Goal: Transaction & Acquisition: Book appointment/travel/reservation

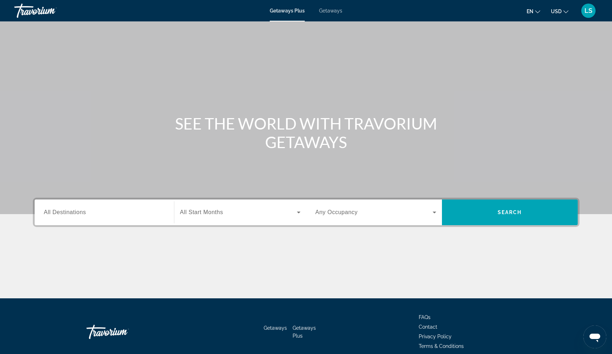
click at [329, 12] on span "Getaways" at bounding box center [330, 11] width 23 height 6
click at [87, 218] on div "Search widget" at bounding box center [104, 213] width 121 height 20
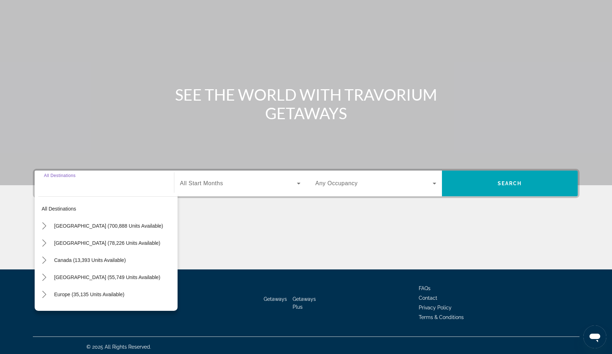
scroll to position [32, 0]
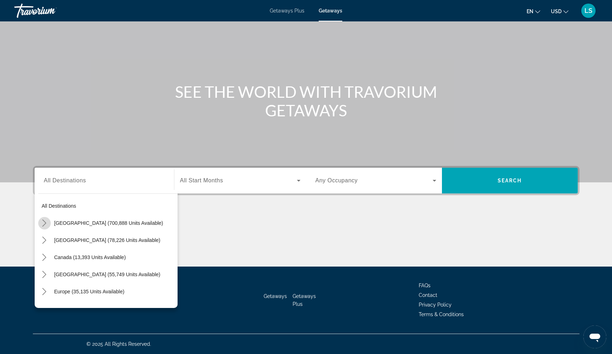
click at [44, 223] on icon "Toggle United States (700,888 units available) submenu" at bounding box center [44, 223] width 7 height 7
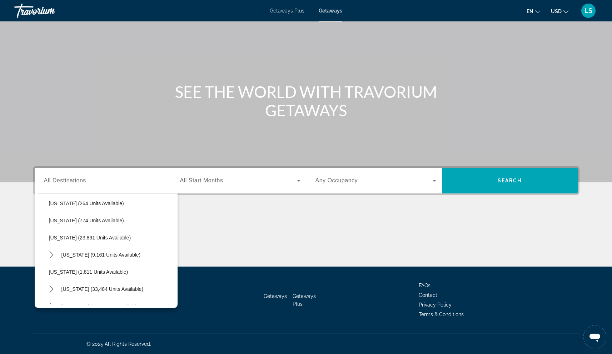
scroll to position [535, 0]
click at [85, 235] on span "[US_STATE] (23,861 units available)" at bounding box center [90, 237] width 82 height 6
type input "**********"
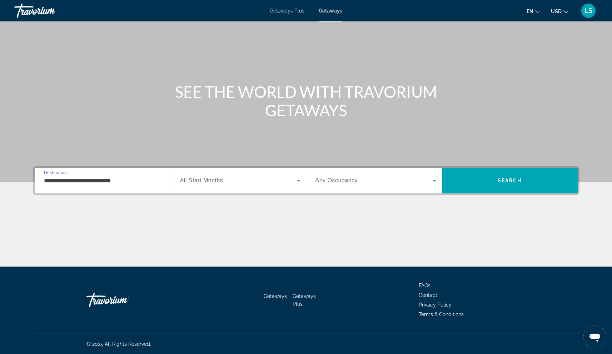
click at [239, 183] on span "Search widget" at bounding box center [238, 180] width 117 height 9
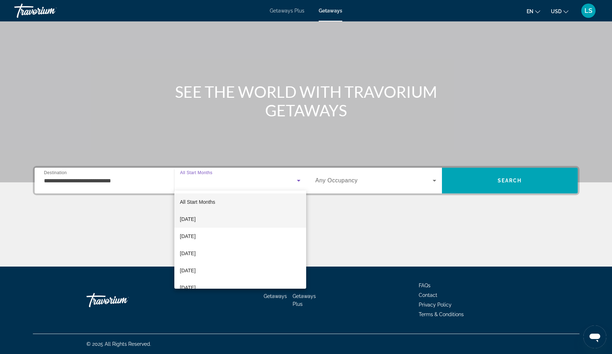
click at [196, 219] on span "[DATE]" at bounding box center [188, 219] width 16 height 9
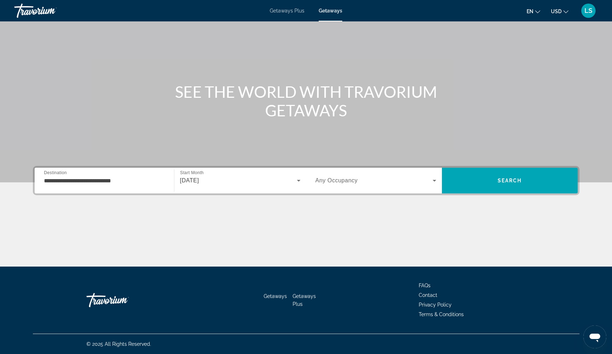
click at [349, 186] on div "Search widget" at bounding box center [375, 181] width 121 height 20
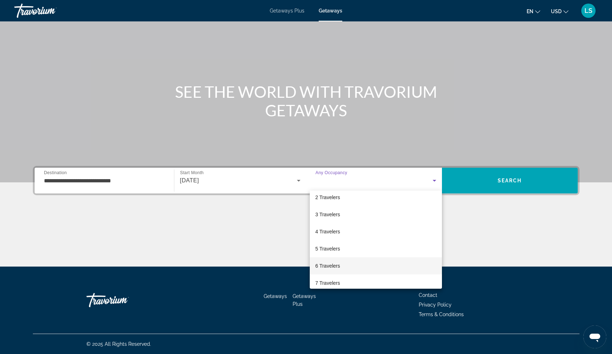
scroll to position [28, 0]
click at [333, 261] on span "6 Travelers" at bounding box center [327, 260] width 25 height 9
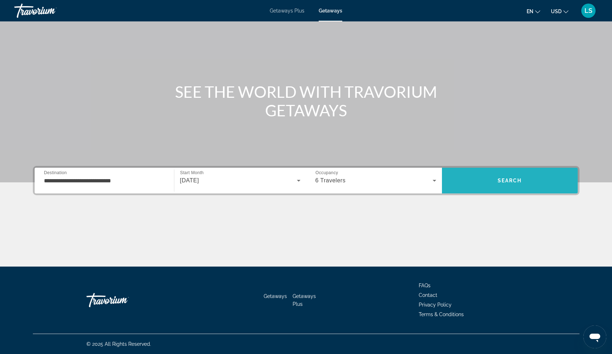
click at [478, 186] on span "Search" at bounding box center [510, 180] width 136 height 17
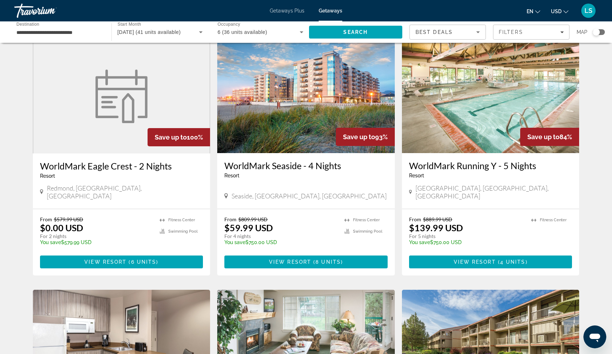
scroll to position [28, 0]
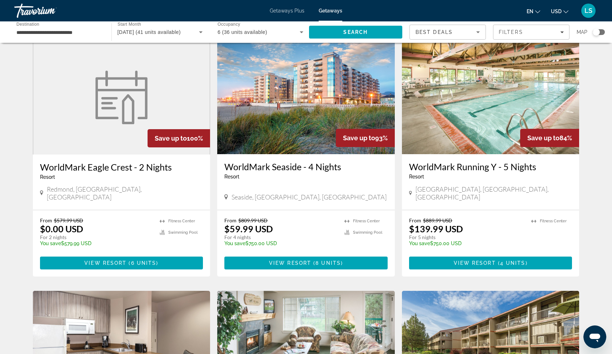
click at [319, 113] on img "Main content" at bounding box center [306, 97] width 178 height 114
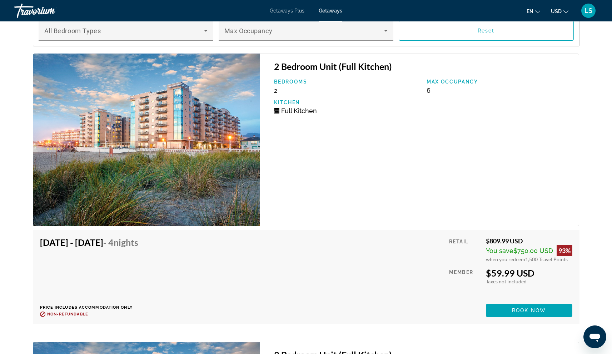
scroll to position [1393, 0]
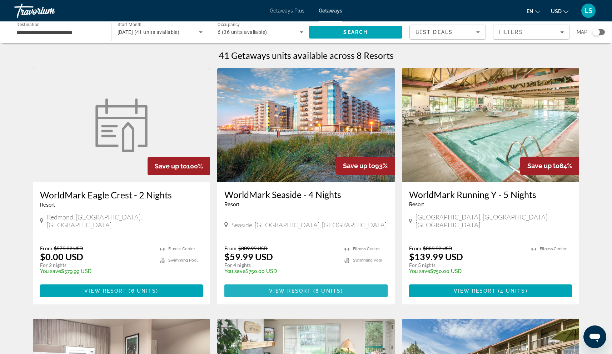
click at [290, 288] on span "View Resort" at bounding box center [290, 291] width 42 height 6
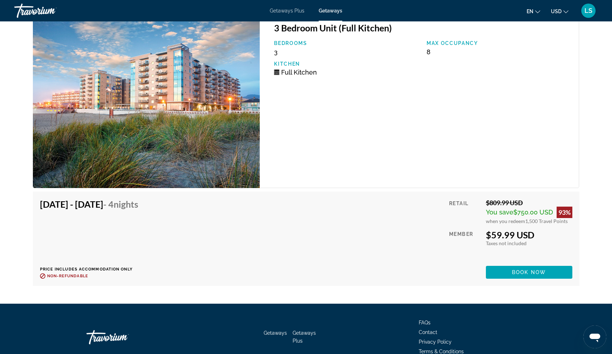
scroll to position [1763, 0]
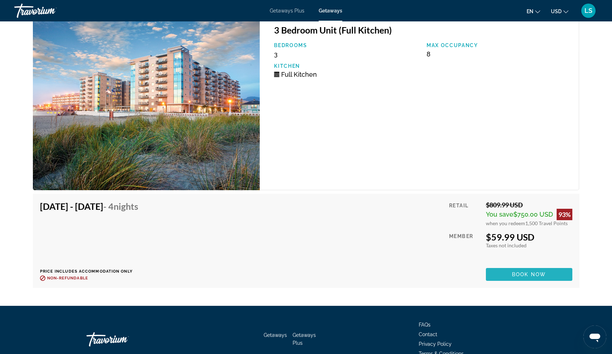
click at [520, 272] on span "Book now" at bounding box center [529, 275] width 34 height 6
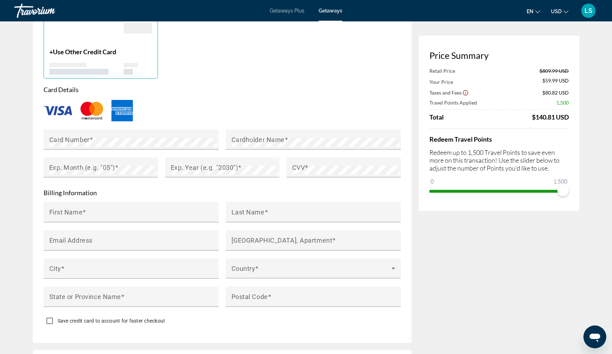
scroll to position [543, 0]
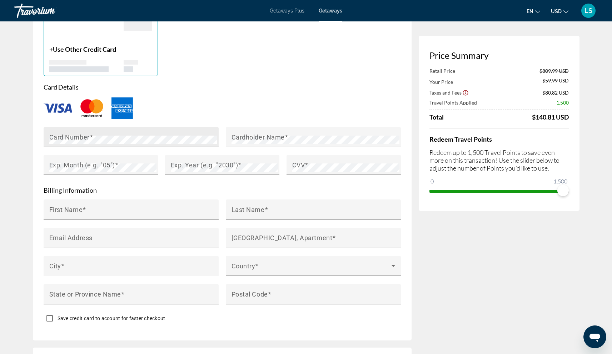
click at [78, 129] on div "Card Number" at bounding box center [133, 137] width 168 height 20
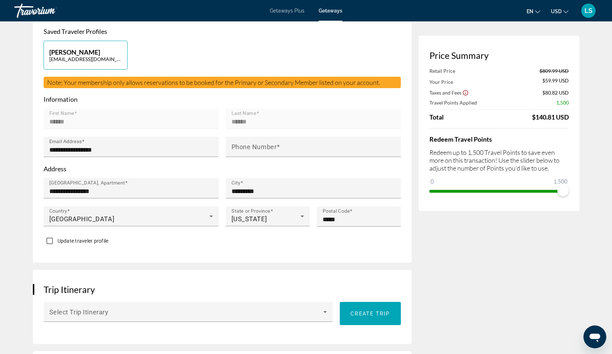
scroll to position [171, 0]
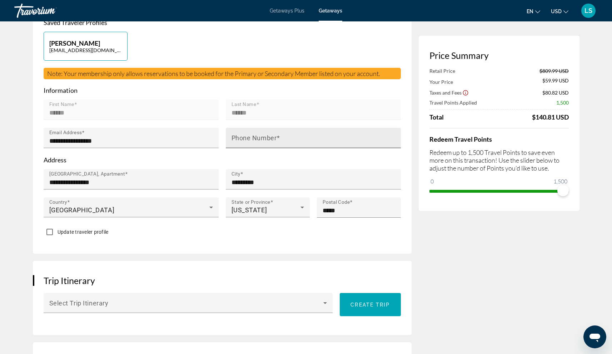
click at [266, 138] on mat-label "Phone Number" at bounding box center [253, 138] width 45 height 8
click at [266, 138] on input "Phone Number" at bounding box center [315, 141] width 168 height 9
type input "**********"
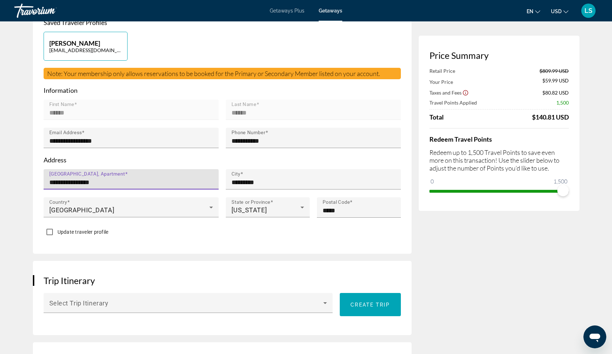
drag, startPoint x: 125, startPoint y: 179, endPoint x: 10, endPoint y: 184, distance: 115.1
type input "**********"
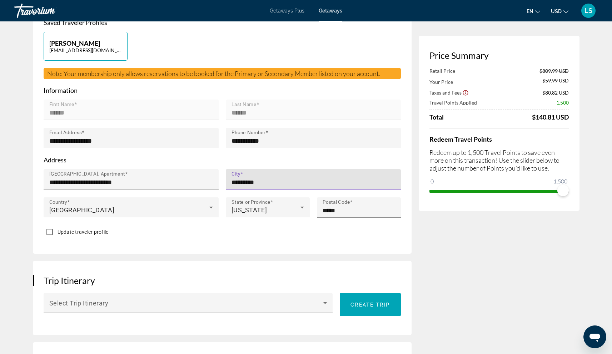
click at [246, 180] on input "*********" at bounding box center [315, 182] width 168 height 9
drag, startPoint x: 275, startPoint y: 180, endPoint x: 195, endPoint y: 180, distance: 80.0
click at [196, 180] on div "**********" at bounding box center [222, 197] width 364 height 56
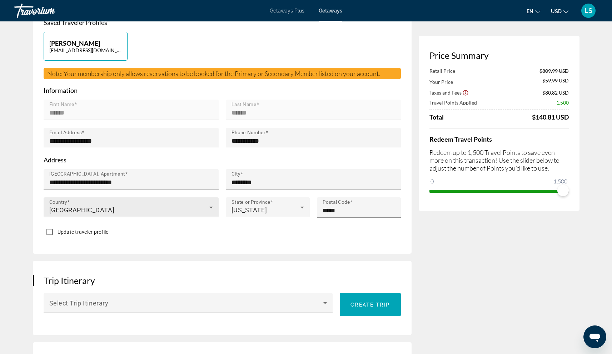
click at [144, 204] on div "Country United States of America" at bounding box center [131, 208] width 164 height 20
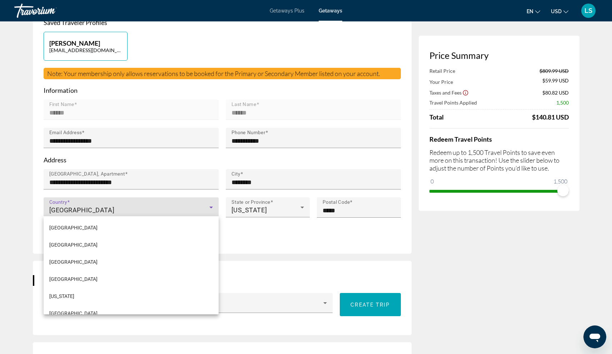
scroll to position [4071, 0]
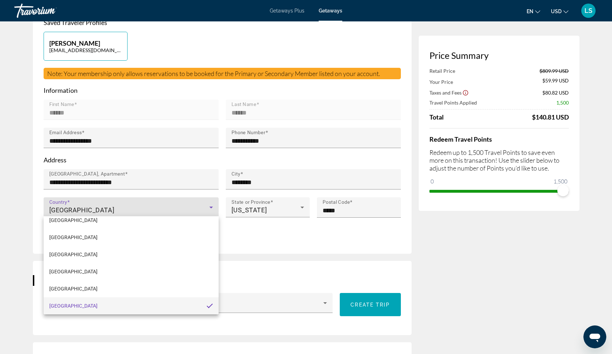
click at [232, 183] on div at bounding box center [306, 177] width 612 height 354
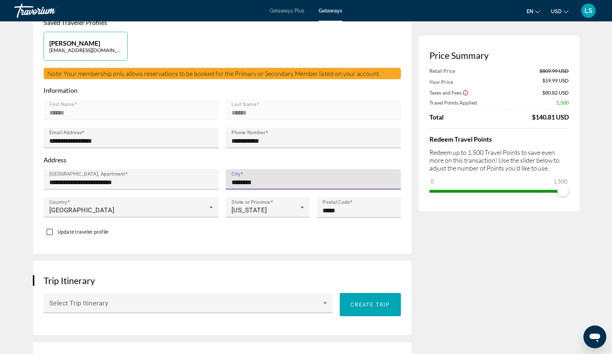
click at [234, 183] on input "********" at bounding box center [315, 182] width 168 height 9
type input "********"
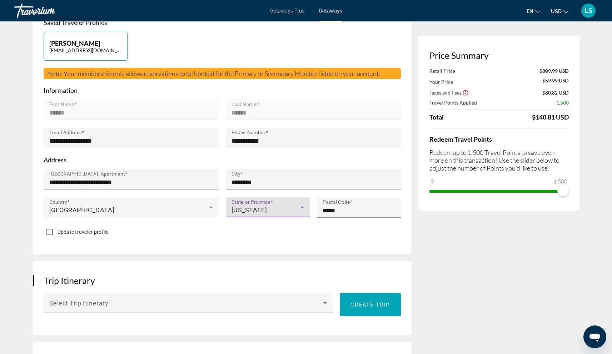
click at [278, 212] on div "Washington" at bounding box center [265, 210] width 69 height 9
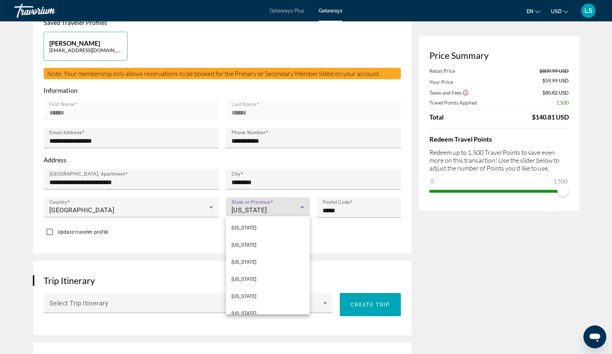
scroll to position [762, 0]
click at [348, 210] on div at bounding box center [306, 177] width 612 height 354
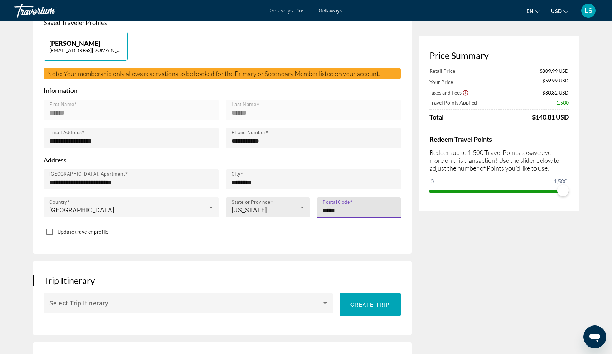
drag, startPoint x: 348, startPoint y: 209, endPoint x: 300, endPoint y: 209, distance: 47.9
click at [300, 209] on div "**********" at bounding box center [222, 197] width 364 height 56
type input "*"
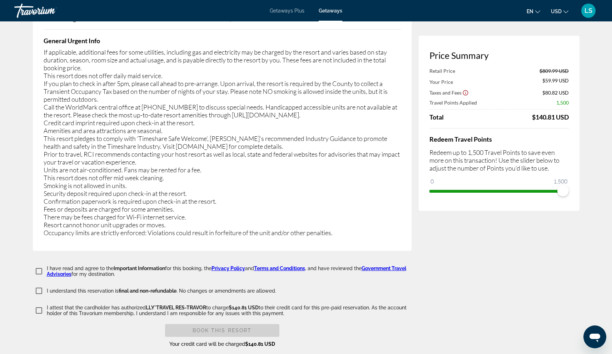
scroll to position [1326, 0]
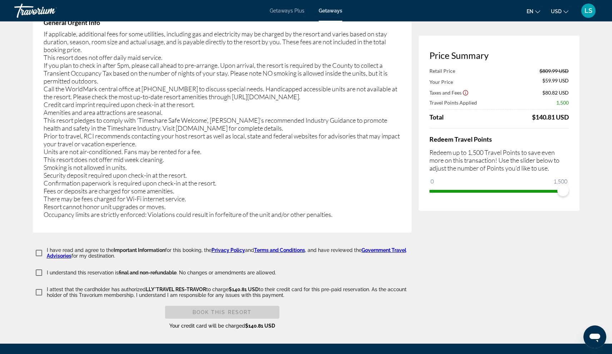
type input "*****"
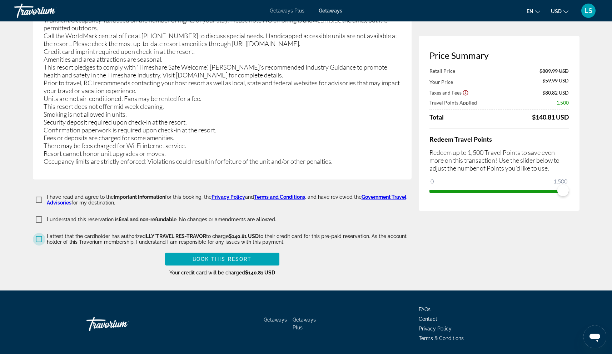
scroll to position [1380, 0]
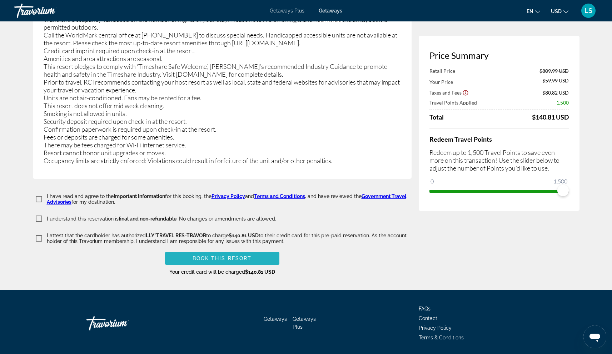
click at [188, 256] on span "Main content" at bounding box center [222, 258] width 114 height 17
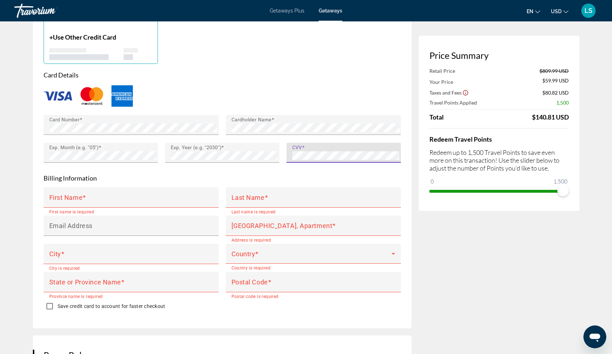
scroll to position [573, 0]
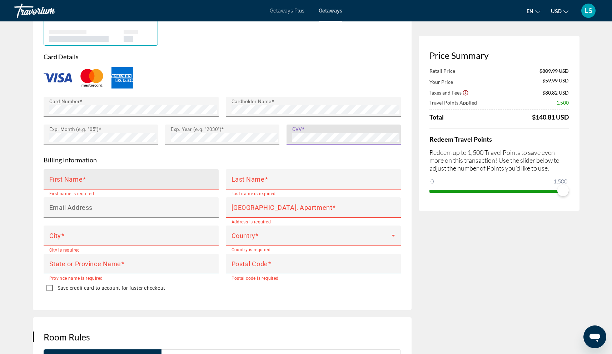
click at [93, 179] on input "First Name" at bounding box center [133, 182] width 168 height 9
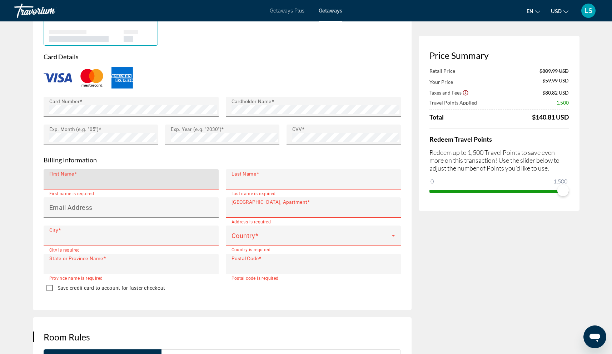
type input "******"
type input "**********"
type input "********"
type input "******"
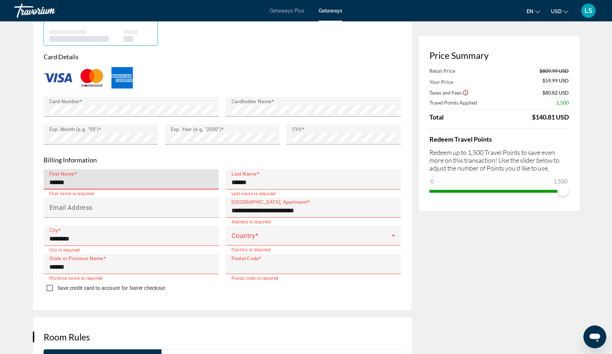
type input "*****"
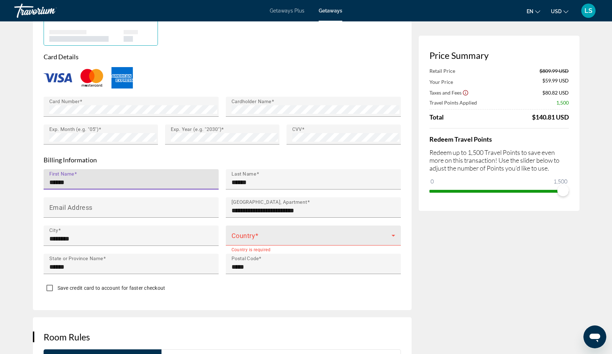
click at [259, 238] on span "Main content" at bounding box center [311, 238] width 160 height 9
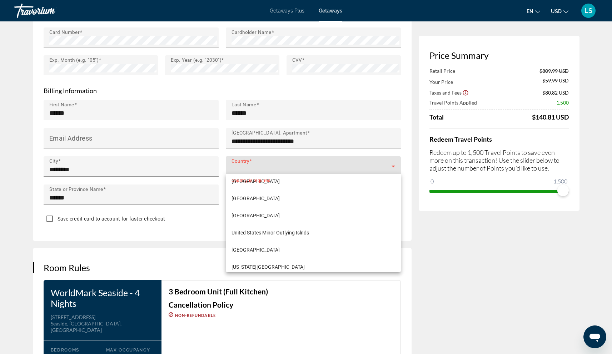
scroll to position [4114, 0]
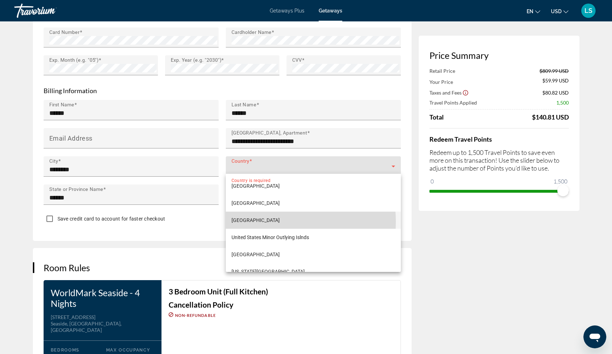
click at [268, 222] on span "United States of America" at bounding box center [255, 220] width 48 height 9
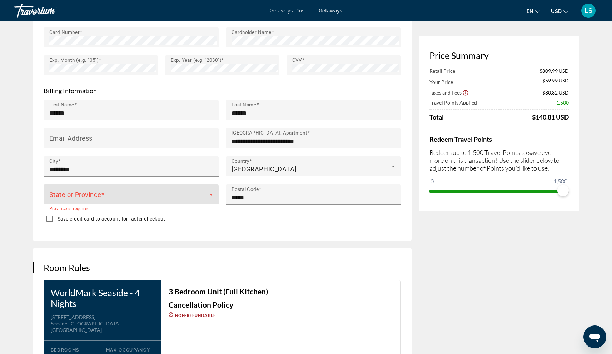
click at [70, 193] on span "Main content" at bounding box center [129, 197] width 160 height 9
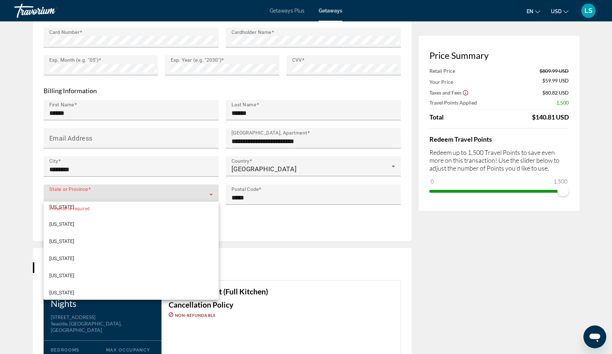
scroll to position [603, 0]
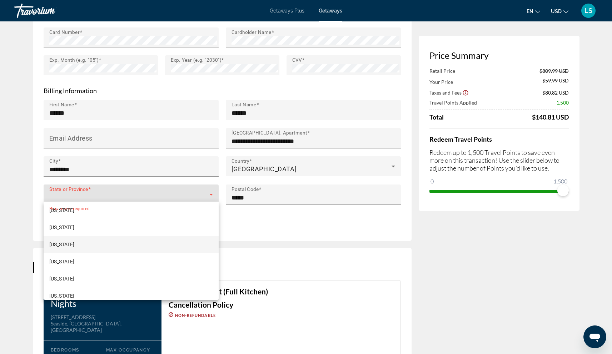
click at [66, 245] on mat-option "Oregon" at bounding box center [131, 244] width 175 height 17
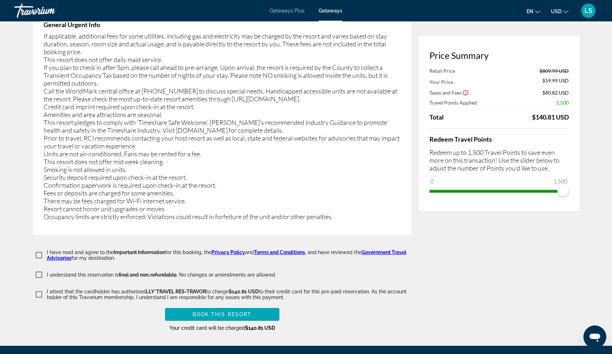
scroll to position [1402, 0]
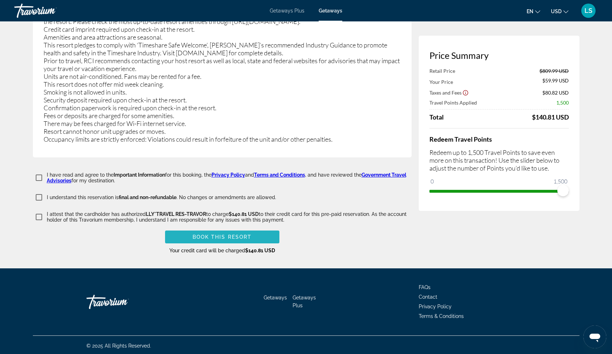
click at [248, 238] on span "Book this Resort" at bounding box center [222, 237] width 59 height 6
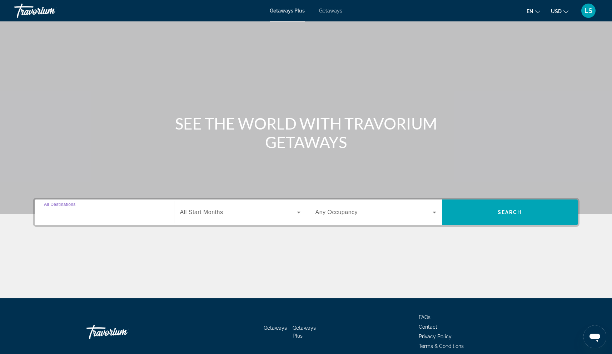
click at [113, 215] on input "Destination All Destinations" at bounding box center [104, 213] width 121 height 9
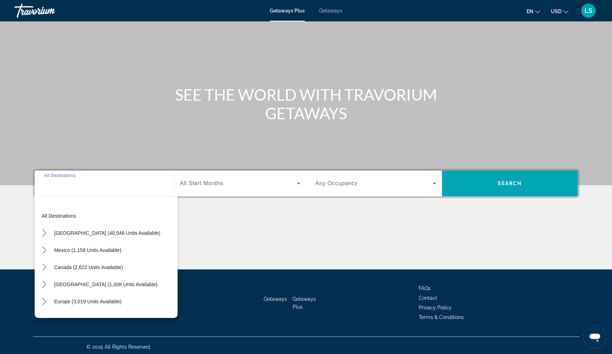
scroll to position [32, 0]
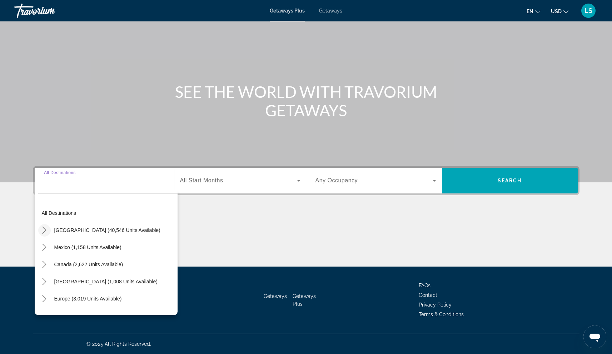
click at [47, 229] on icon "Toggle United States (40,546 units available) submenu" at bounding box center [44, 230] width 7 height 7
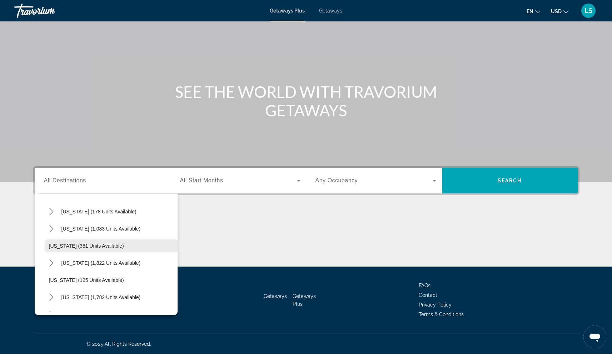
click at [85, 247] on span "[US_STATE] (381 units available)" at bounding box center [86, 246] width 75 height 6
type input "**********"
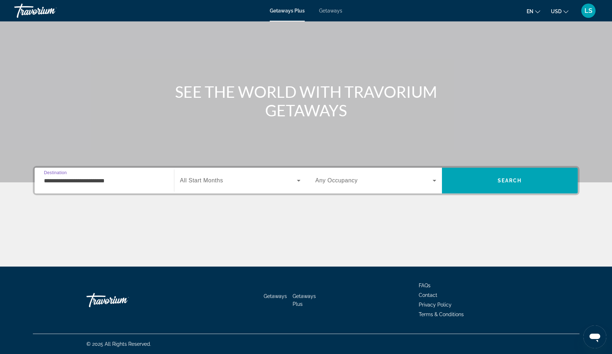
click at [216, 184] on span "All Start Months" at bounding box center [201, 181] width 43 height 6
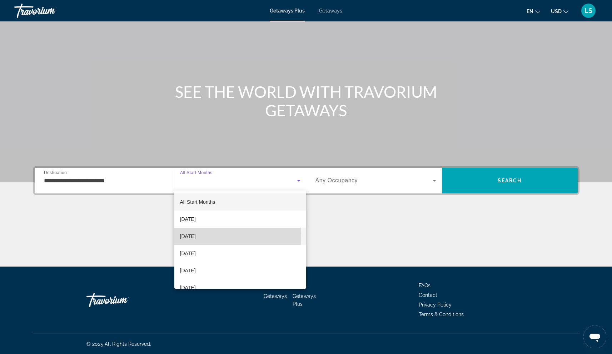
click at [196, 236] on span "[DATE]" at bounding box center [188, 236] width 16 height 9
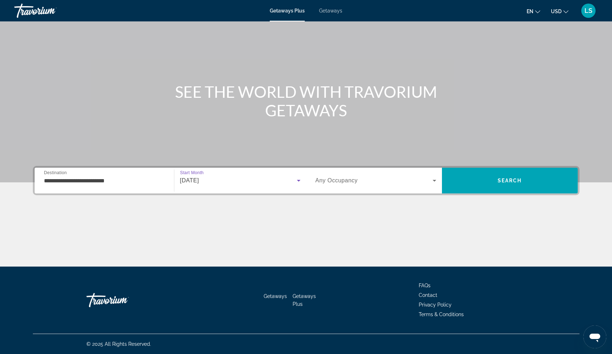
click at [369, 180] on span "Search widget" at bounding box center [373, 180] width 117 height 9
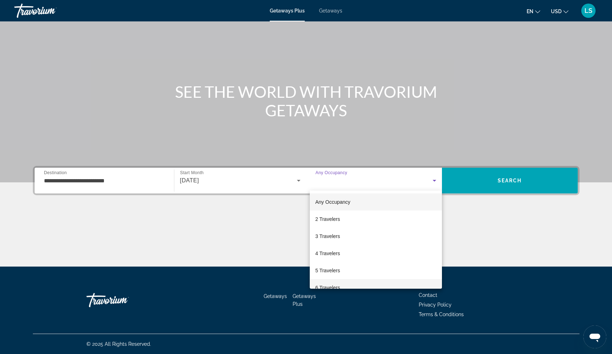
click at [328, 286] on span "6 Travelers" at bounding box center [327, 288] width 25 height 9
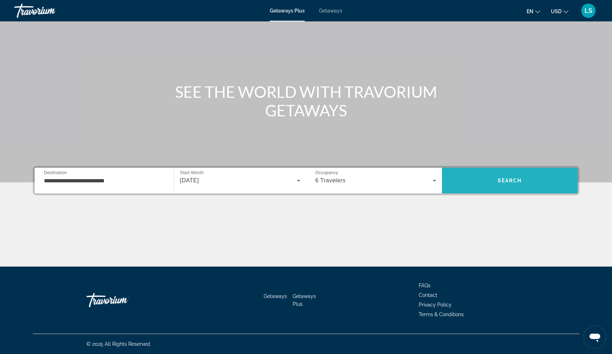
click at [488, 180] on span "Search" at bounding box center [510, 180] width 136 height 17
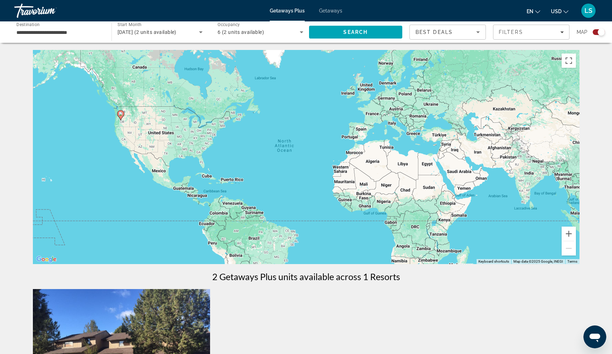
click at [135, 33] on span "[DATE] (2 units available)" at bounding box center [147, 32] width 59 height 6
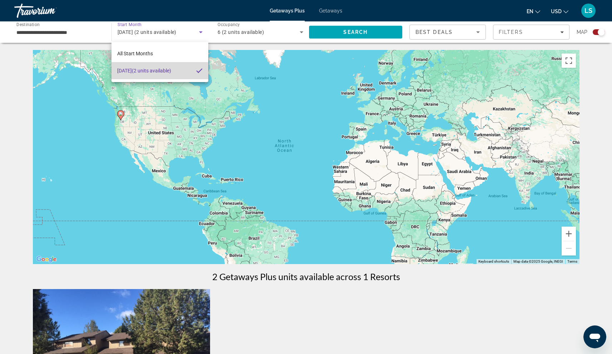
click at [160, 74] on span "[DATE] (2 units available)" at bounding box center [144, 70] width 54 height 9
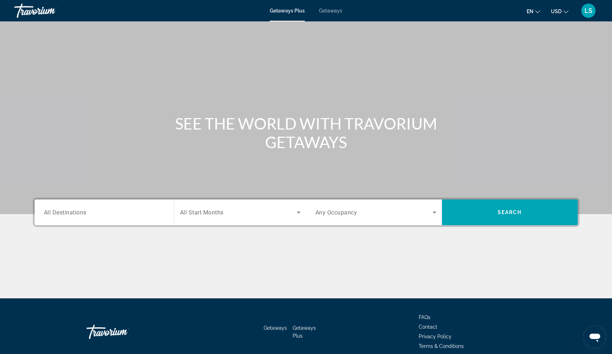
click at [216, 215] on span "All Start Months" at bounding box center [202, 212] width 44 height 7
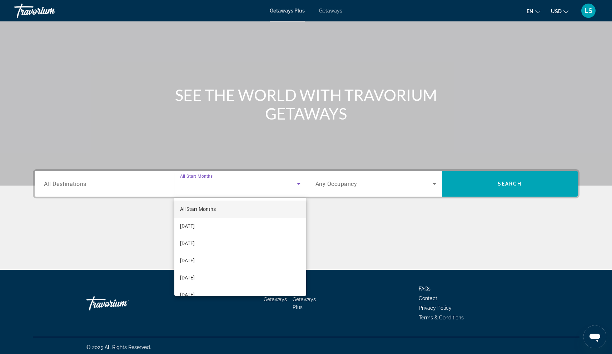
scroll to position [32, 0]
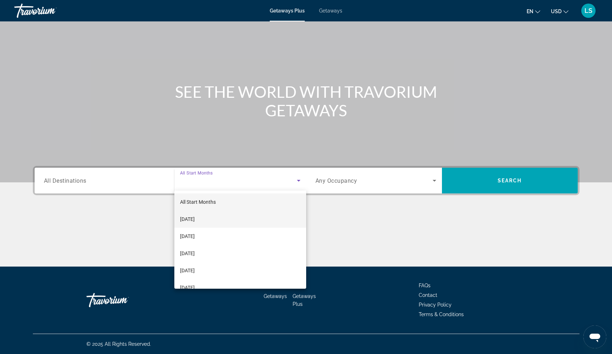
click at [195, 216] on span "[DATE]" at bounding box center [187, 219] width 15 height 9
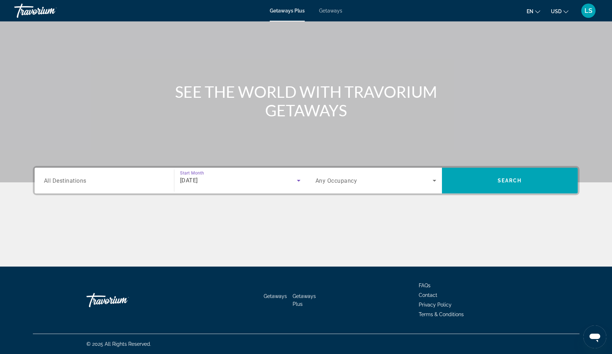
click at [95, 181] on input "Destination All Destinations" at bounding box center [104, 181] width 121 height 9
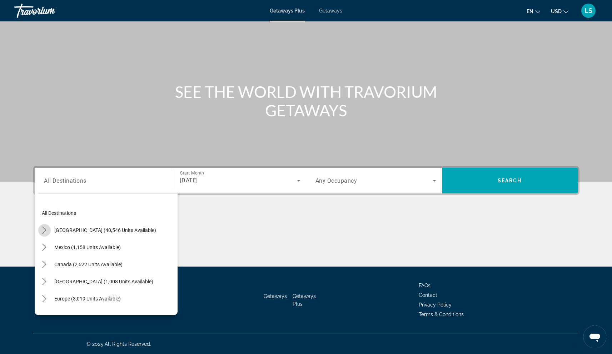
click at [42, 229] on icon "Toggle United States (40,546 units available) submenu" at bounding box center [44, 230] width 7 height 7
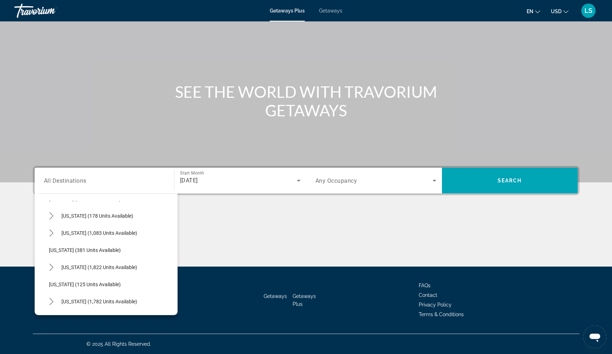
scroll to position [465, 0]
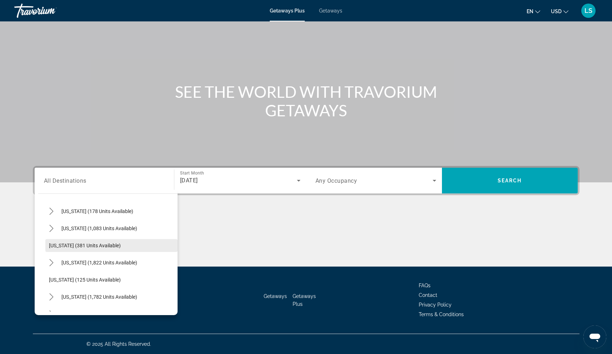
click at [70, 246] on span "[US_STATE] (381 units available)" at bounding box center [85, 246] width 72 height 6
type input "**********"
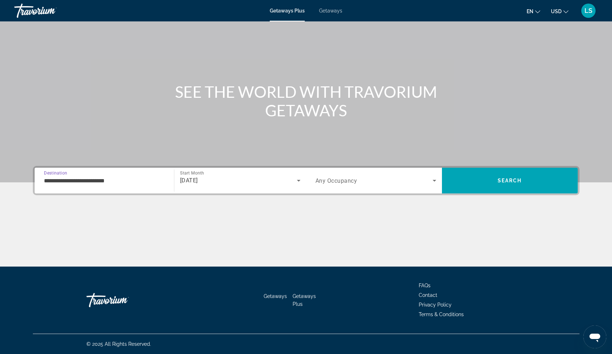
click at [357, 180] on span "Search widget" at bounding box center [373, 180] width 117 height 9
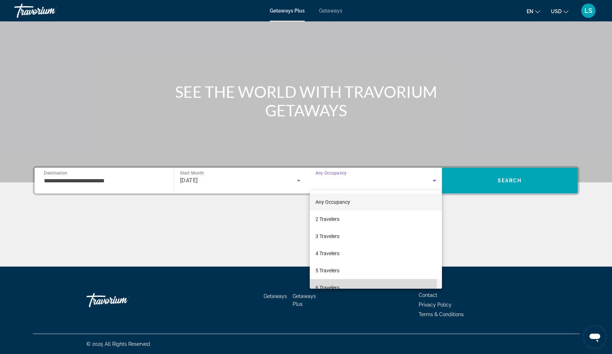
click at [331, 285] on span "6 Travelers" at bounding box center [327, 288] width 24 height 9
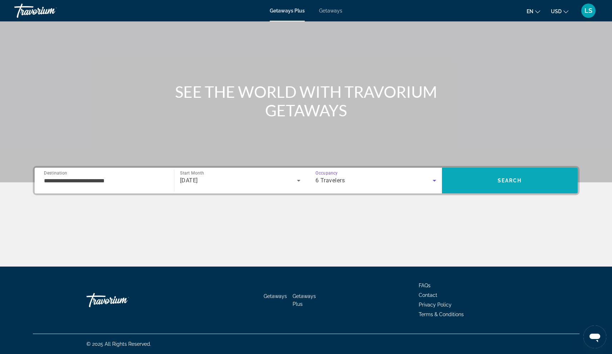
click at [480, 178] on span "Search" at bounding box center [510, 180] width 136 height 17
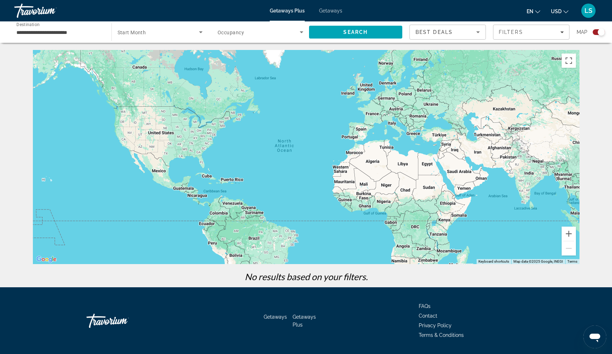
scroll to position [21, 0]
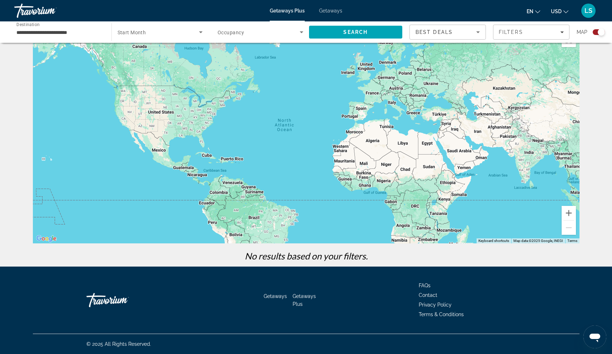
click at [328, 12] on span "Getaways" at bounding box center [330, 11] width 23 height 6
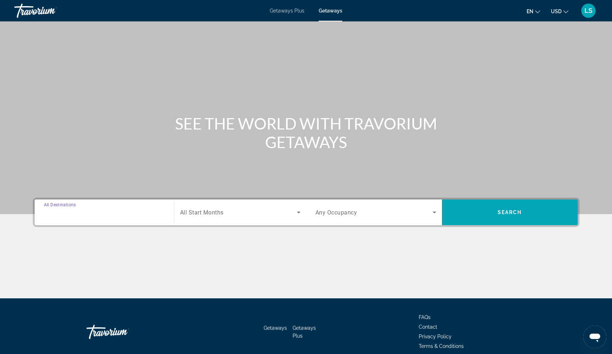
click at [108, 214] on input "Destination All Destinations" at bounding box center [104, 213] width 121 height 9
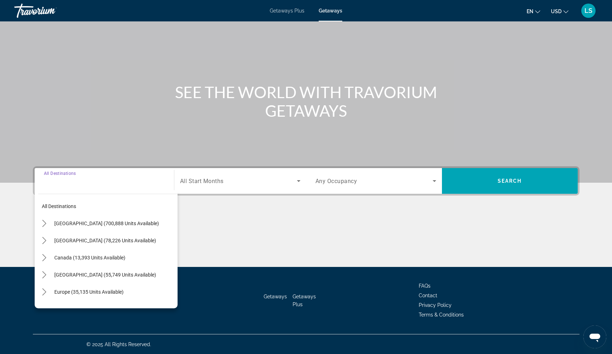
scroll to position [32, 0]
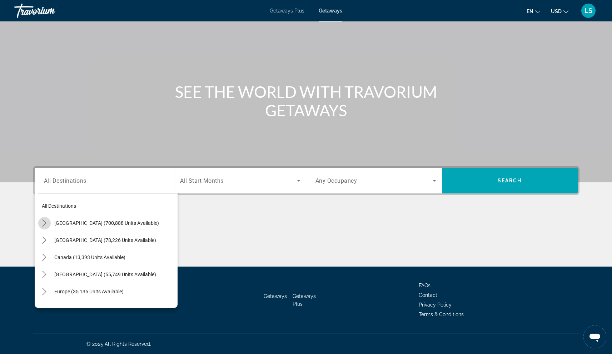
click at [46, 224] on icon "Toggle United States (700,888 units available) submenu" at bounding box center [44, 223] width 7 height 7
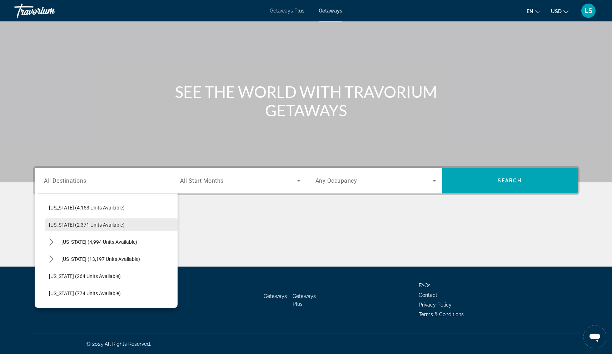
scroll to position [470, 0]
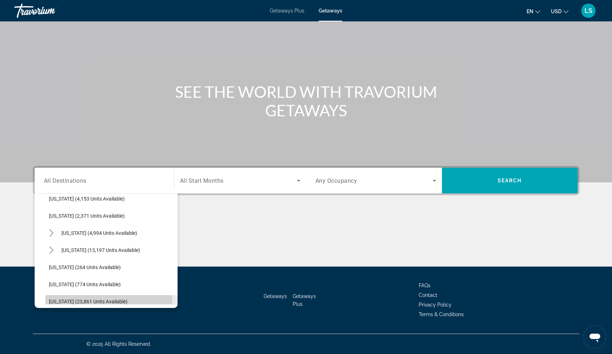
click at [66, 301] on span "[US_STATE] (23,861 units available)" at bounding box center [88, 302] width 79 height 6
type input "**********"
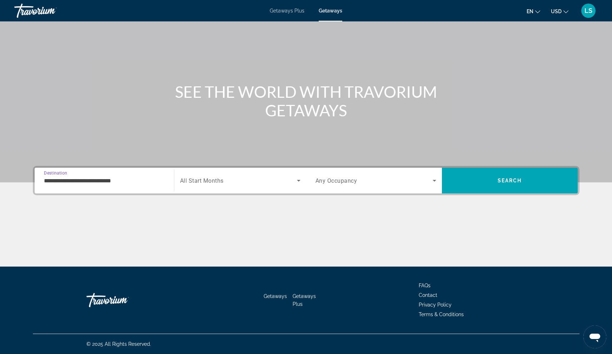
click at [201, 180] on span "All Start Months" at bounding box center [202, 181] width 44 height 7
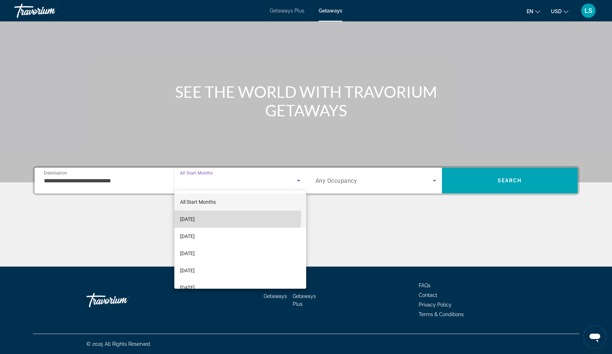
click at [194, 217] on span "[DATE]" at bounding box center [187, 219] width 15 height 9
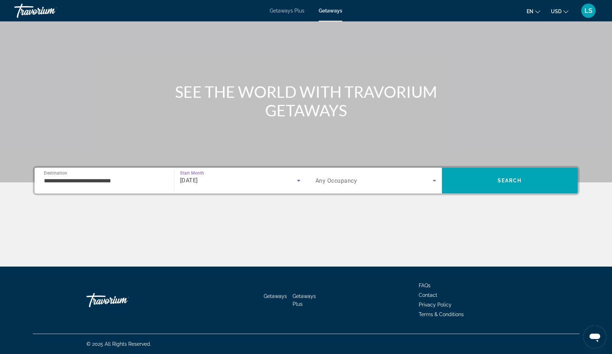
click at [347, 179] on span "Any Occupancy" at bounding box center [336, 181] width 42 height 7
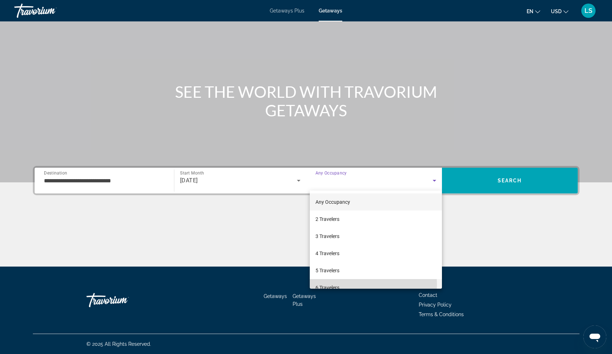
click at [329, 285] on span "6 Travelers" at bounding box center [327, 288] width 24 height 9
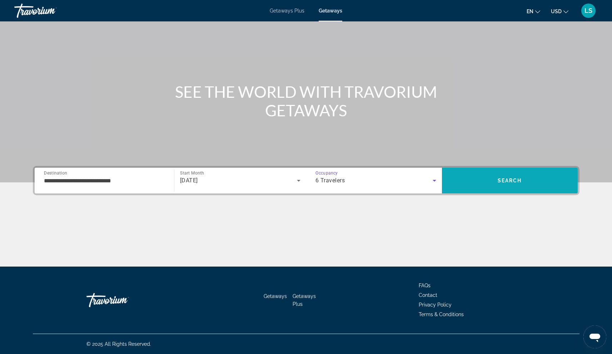
click at [490, 178] on span "Search" at bounding box center [510, 180] width 136 height 17
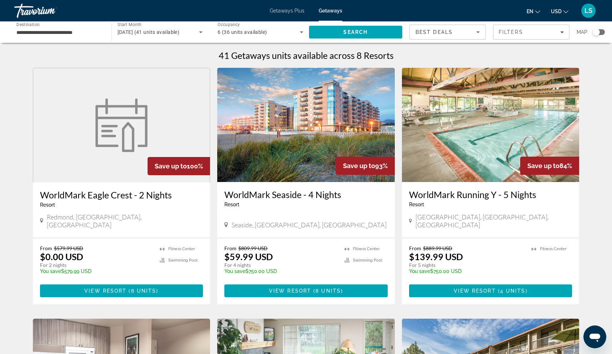
click at [318, 135] on img "Main content" at bounding box center [306, 125] width 178 height 114
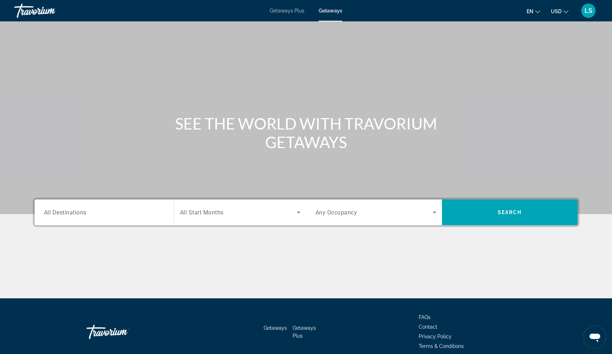
click at [91, 212] on input "Destination All Destinations" at bounding box center [104, 213] width 121 height 9
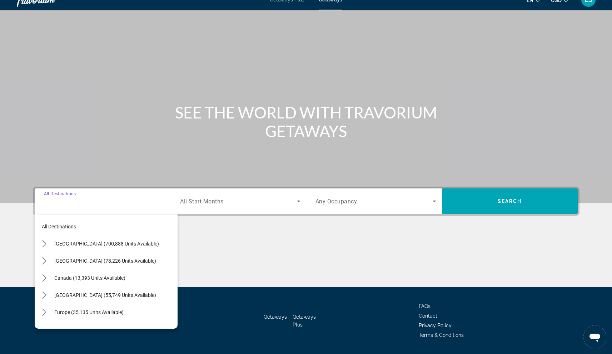
scroll to position [32, 0]
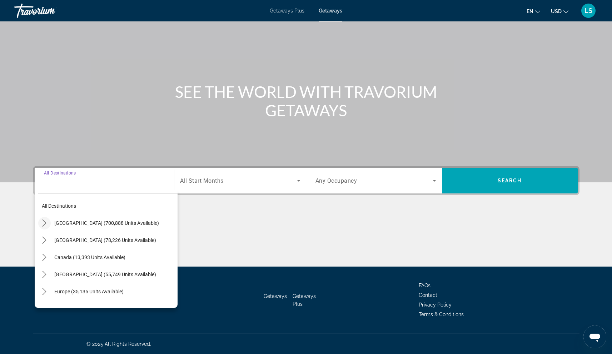
click at [46, 225] on icon "Toggle United States (700,888 units available) submenu" at bounding box center [44, 223] width 7 height 7
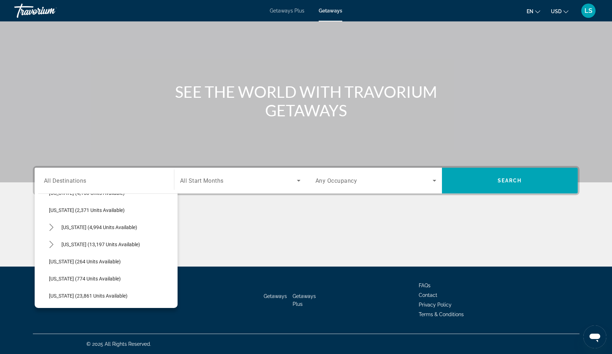
scroll to position [481, 0]
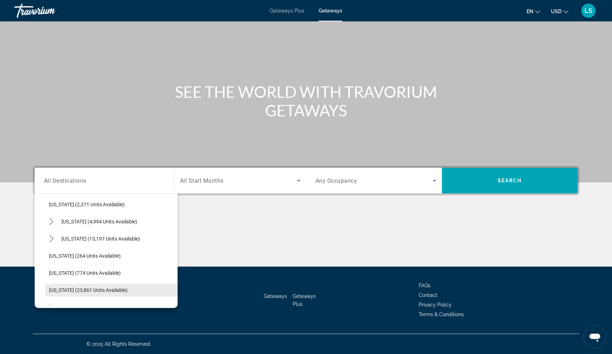
click at [74, 290] on span "[US_STATE] (23,861 units available)" at bounding box center [88, 291] width 79 height 6
type input "**********"
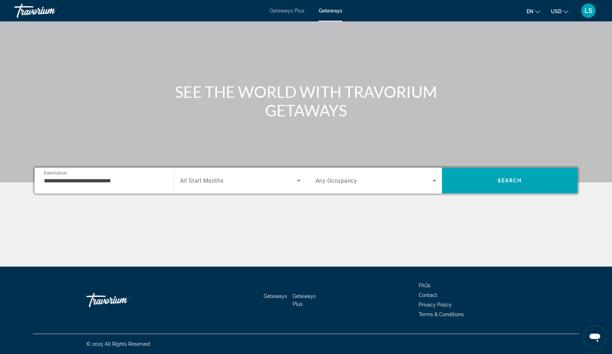
click at [193, 178] on span "All Start Months" at bounding box center [202, 181] width 44 height 7
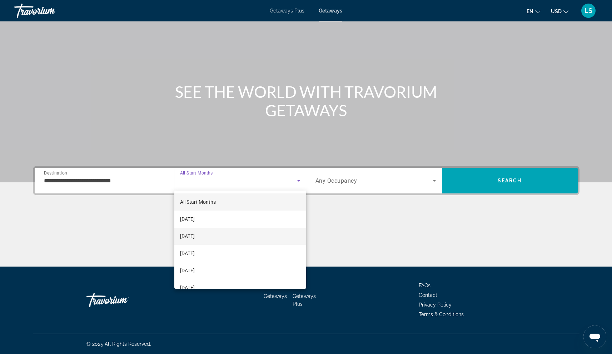
click at [195, 237] on span "[DATE]" at bounding box center [187, 236] width 15 height 9
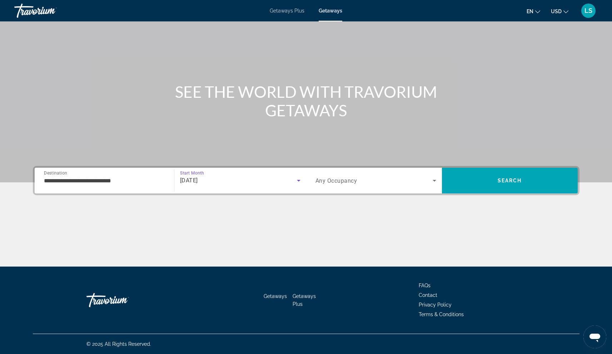
click at [369, 179] on span "Search widget" at bounding box center [373, 180] width 117 height 9
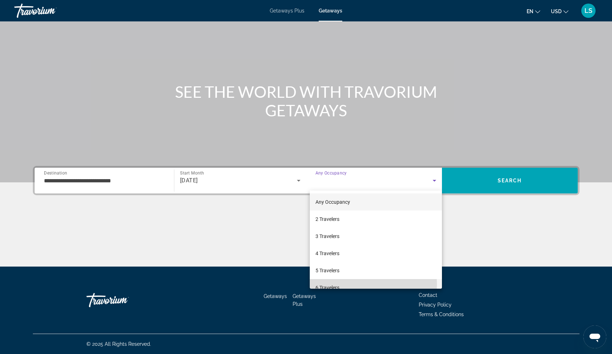
click at [330, 284] on span "6 Travelers" at bounding box center [327, 288] width 24 height 9
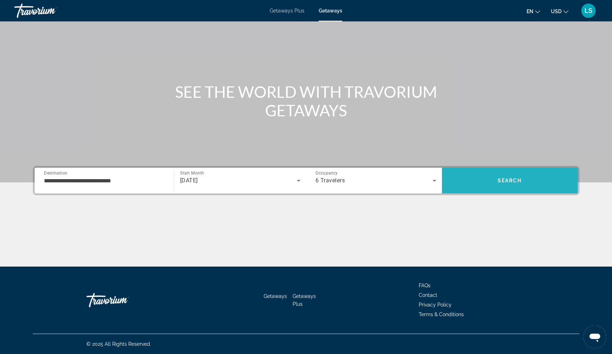
click at [475, 183] on span "Search" at bounding box center [510, 180] width 136 height 17
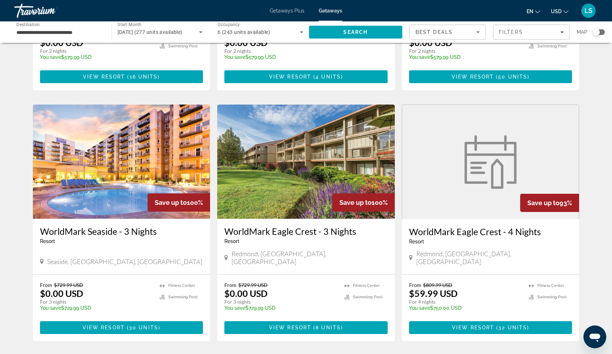
scroll to position [215, 0]
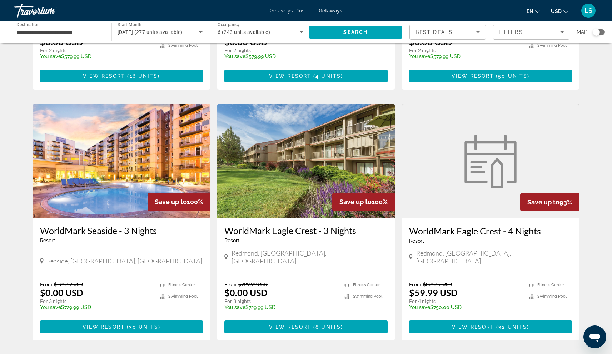
click at [116, 166] on img "Main content" at bounding box center [122, 161] width 178 height 114
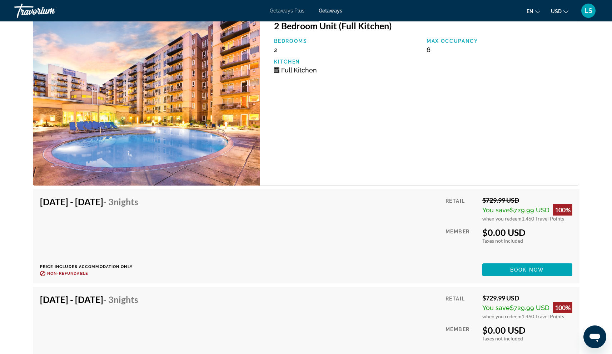
scroll to position [1358, 0]
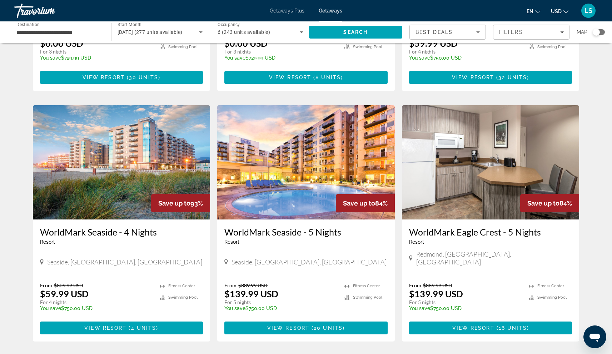
scroll to position [476, 0]
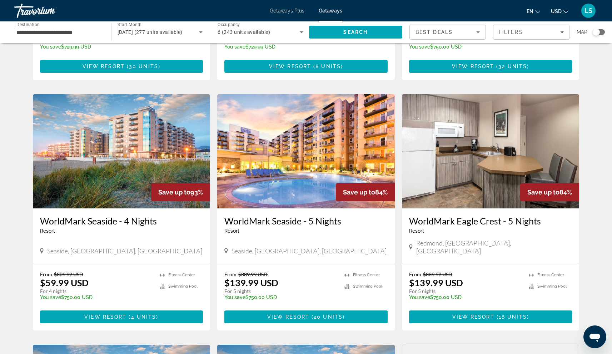
click at [127, 168] on img "Main content" at bounding box center [122, 151] width 178 height 114
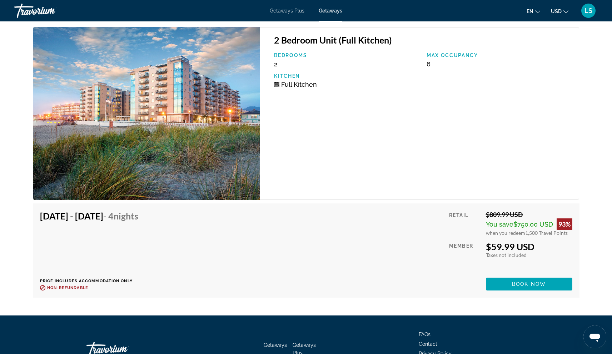
scroll to position [1413, 0]
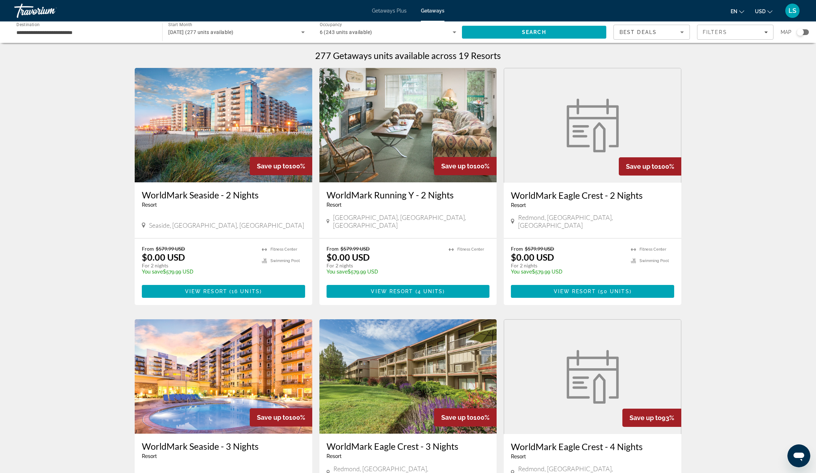
click at [213, 144] on img "Main content" at bounding box center [224, 125] width 178 height 114
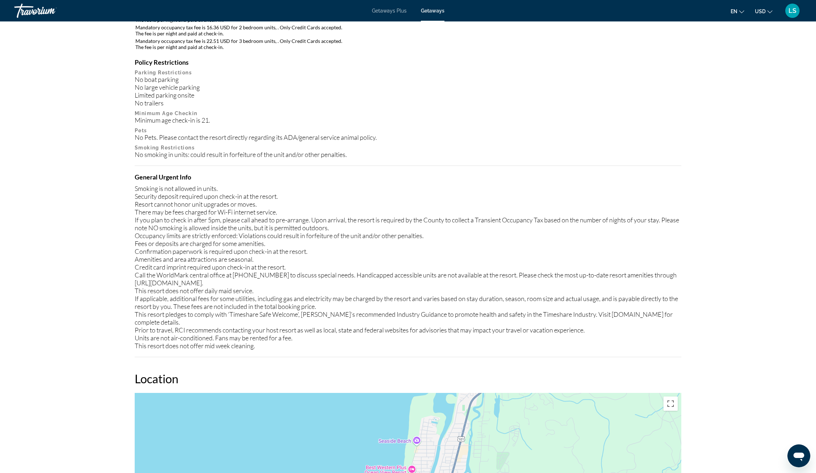
scroll to position [435, 0]
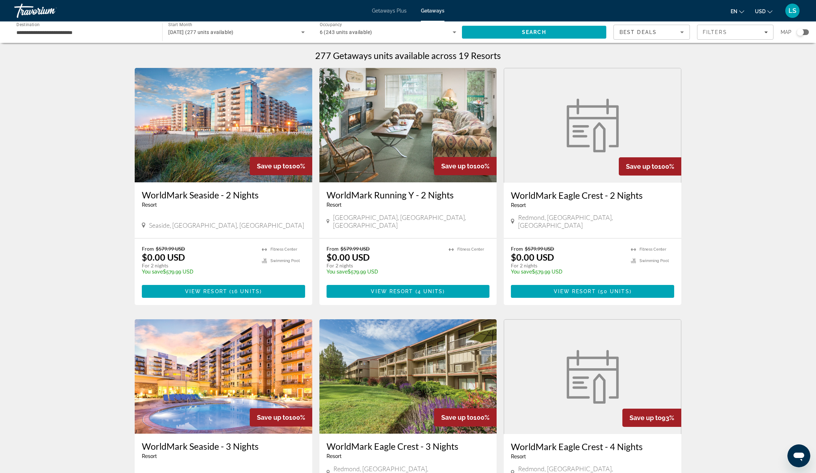
click at [197, 32] on span "[DATE] (277 units available)" at bounding box center [200, 32] width 65 height 6
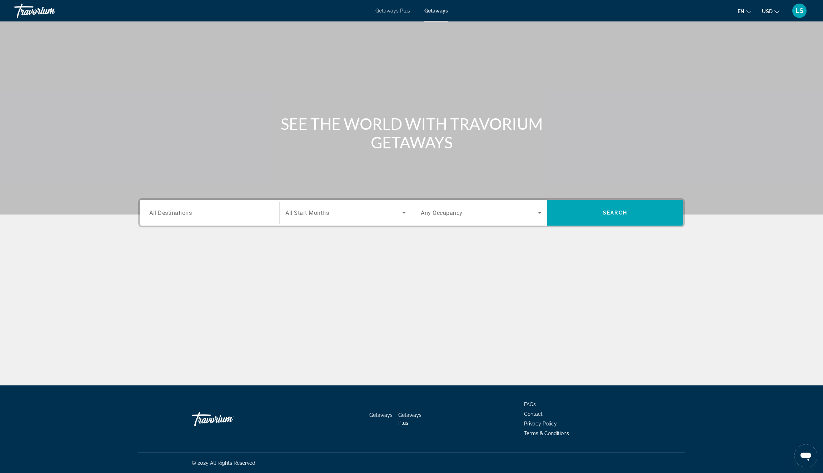
click at [199, 215] on input "Destination All Destinations" at bounding box center [209, 213] width 121 height 9
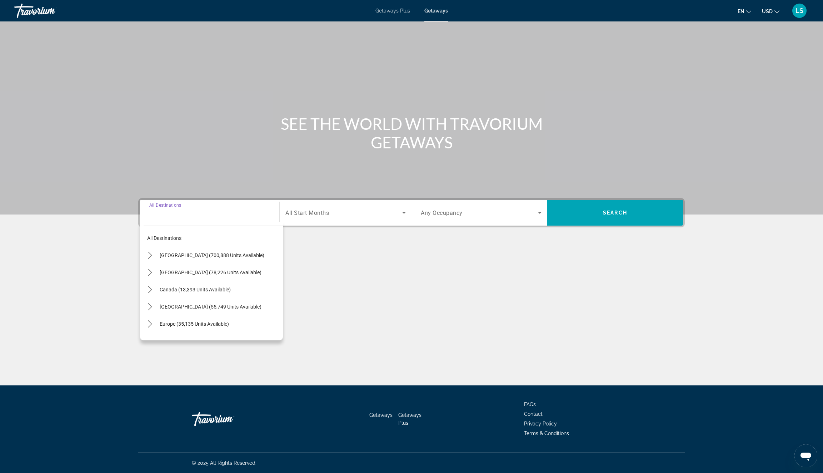
click at [199, 215] on input "Destination All Destinations" at bounding box center [209, 213] width 121 height 9
click at [191, 256] on span "[GEOGRAPHIC_DATA] (700,888 units available)" at bounding box center [212, 255] width 105 height 6
type input "**********"
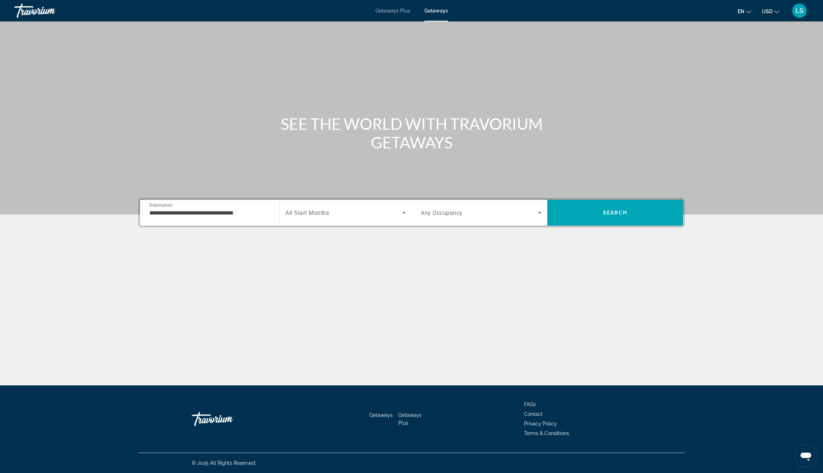
click at [317, 210] on span "All Start Months" at bounding box center [307, 212] width 44 height 7
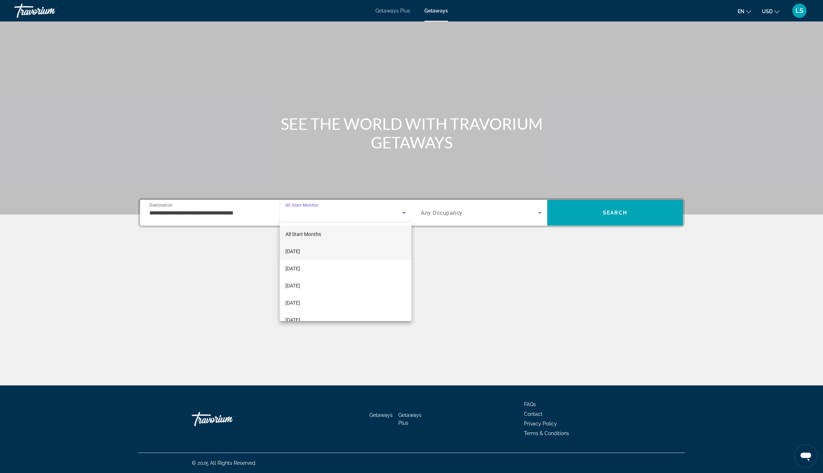
click at [300, 251] on span "[DATE]" at bounding box center [292, 251] width 15 height 9
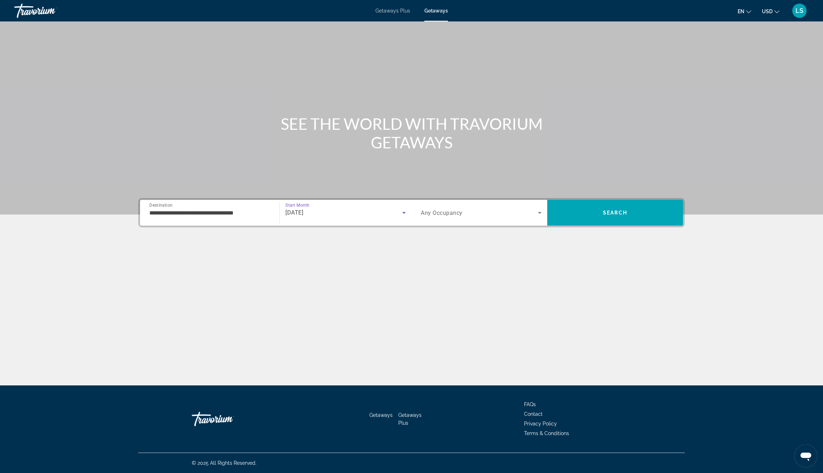
click at [440, 215] on span "Any Occupancy" at bounding box center [442, 212] width 42 height 7
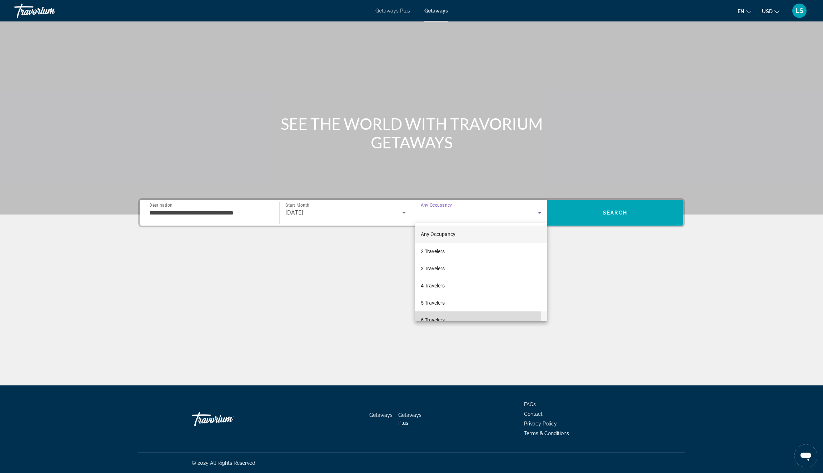
click at [438, 316] on span "6 Travelers" at bounding box center [433, 319] width 24 height 9
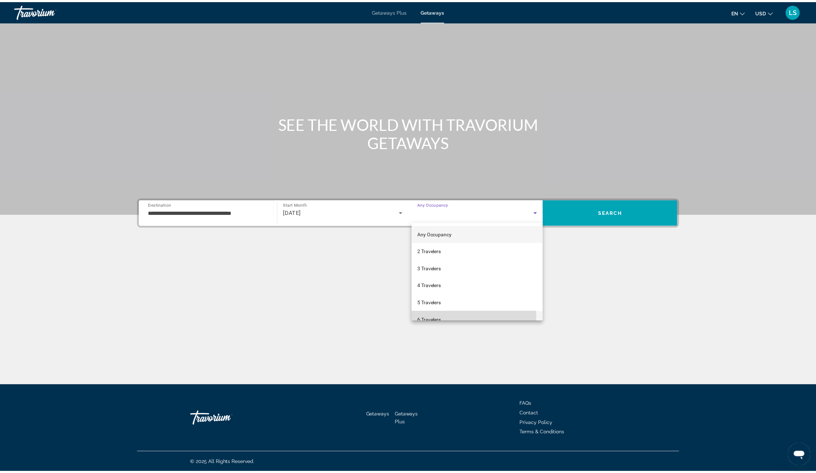
scroll to position [8, 0]
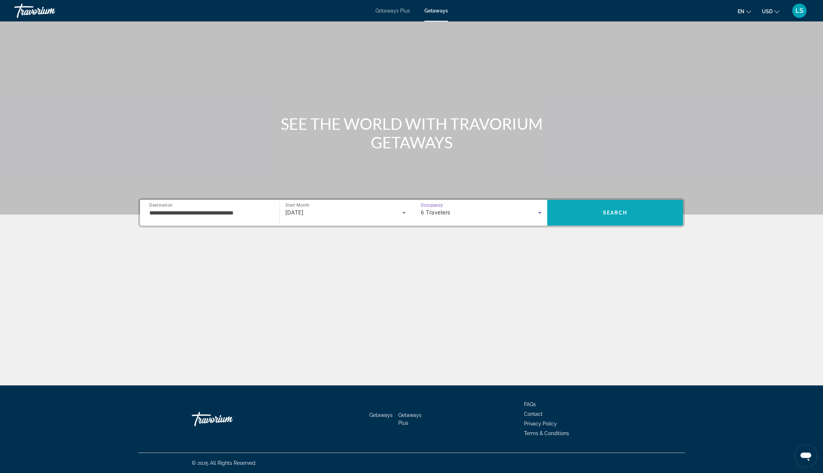
click at [565, 214] on span "Search" at bounding box center [615, 212] width 136 height 17
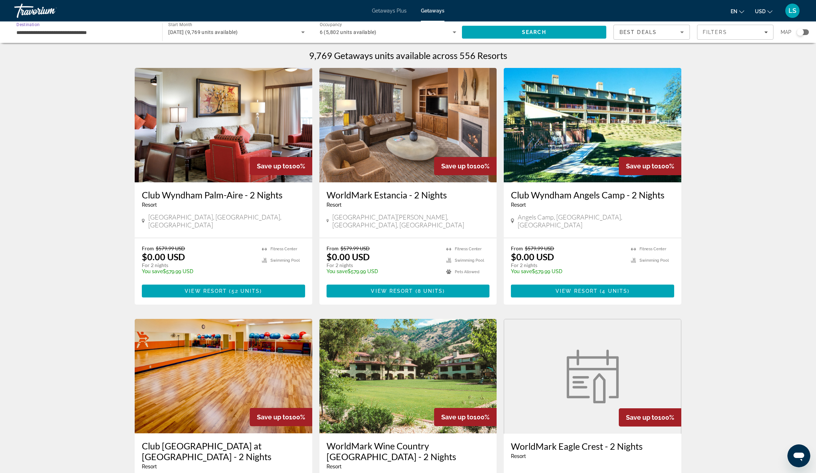
click at [88, 33] on input "**********" at bounding box center [84, 32] width 136 height 9
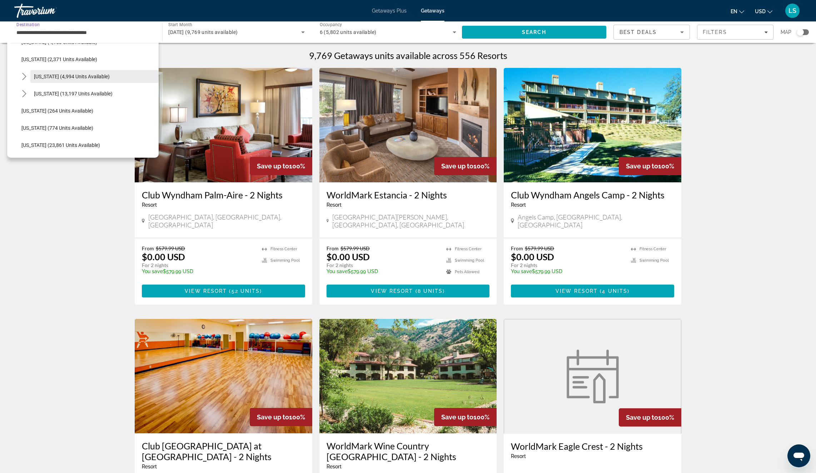
scroll to position [479, 0]
click at [59, 140] on span "[US_STATE] (23,861 units available)" at bounding box center [60, 143] width 79 height 6
type input "**********"
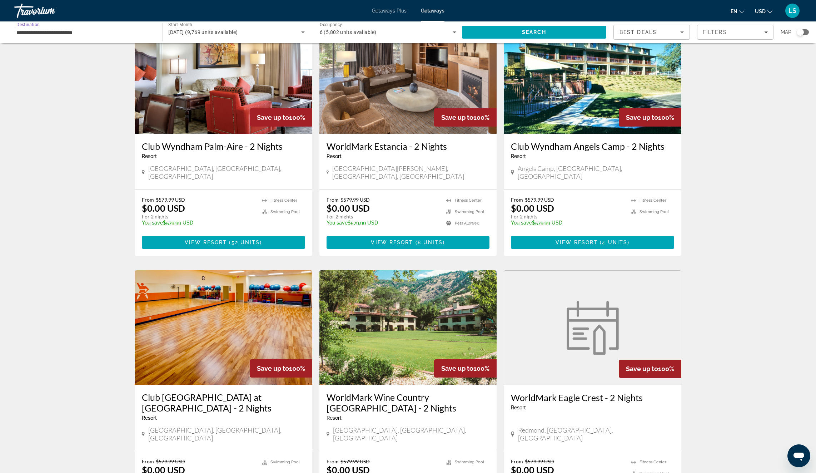
scroll to position [0, 0]
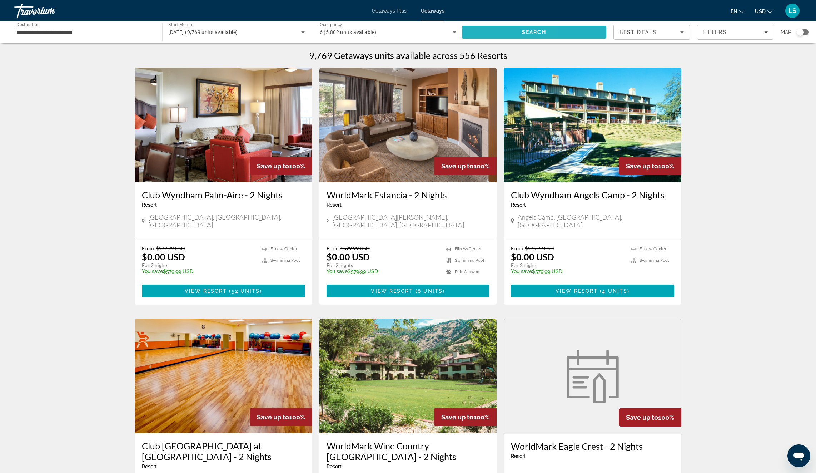
click at [491, 33] on span "Search" at bounding box center [534, 32] width 144 height 17
